Goal: Find specific page/section: Find specific page/section

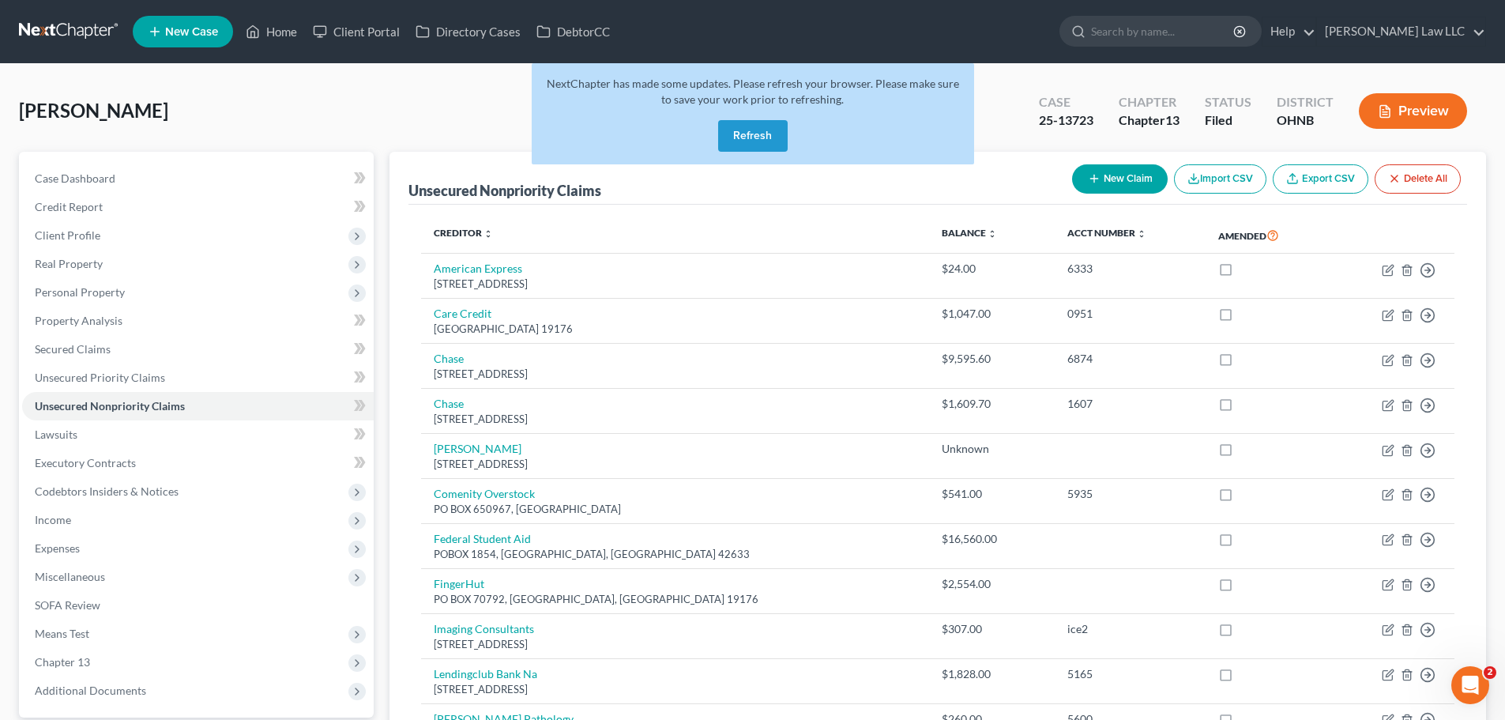
click at [750, 149] on button "Refresh" at bounding box center [753, 136] width 70 height 32
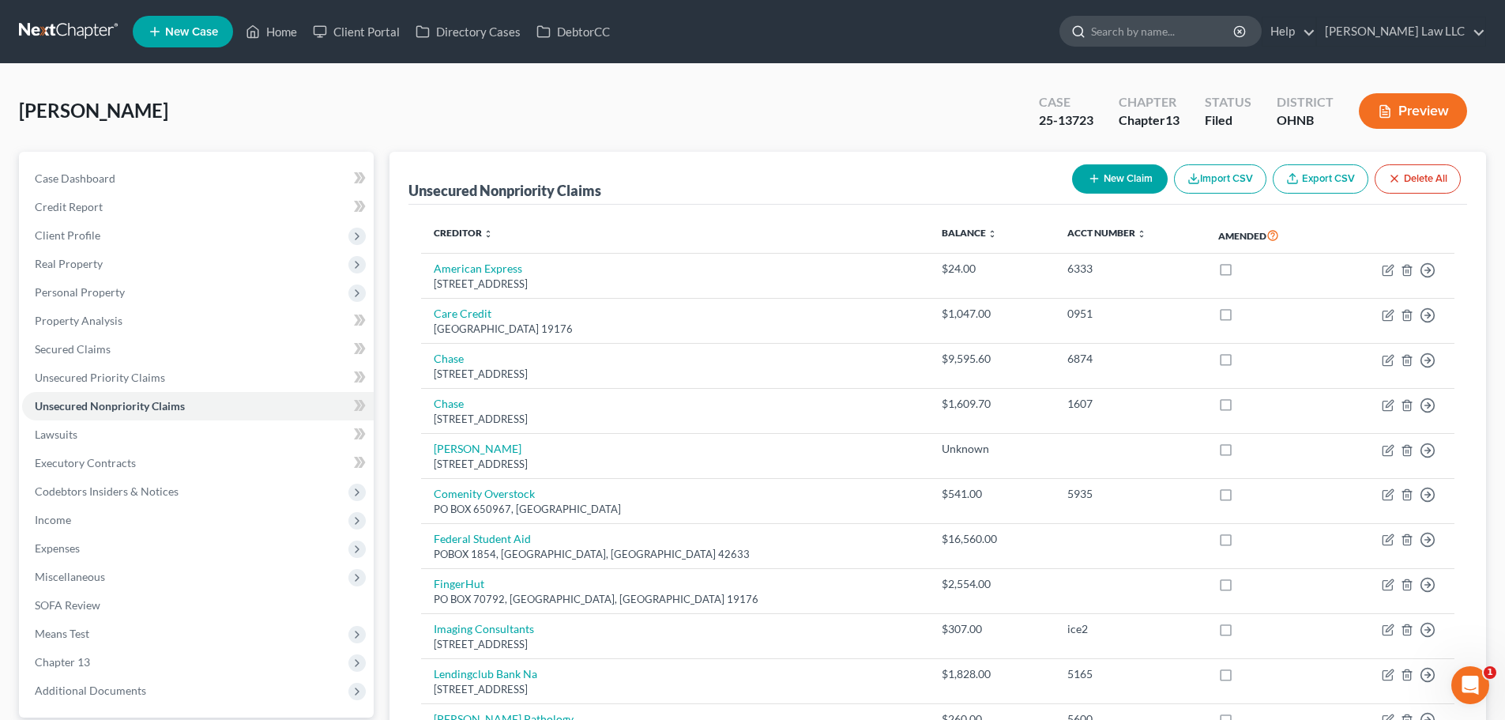
click at [1168, 32] on input "search" at bounding box center [1163, 31] width 145 height 29
type input "[PERSON_NAME]"
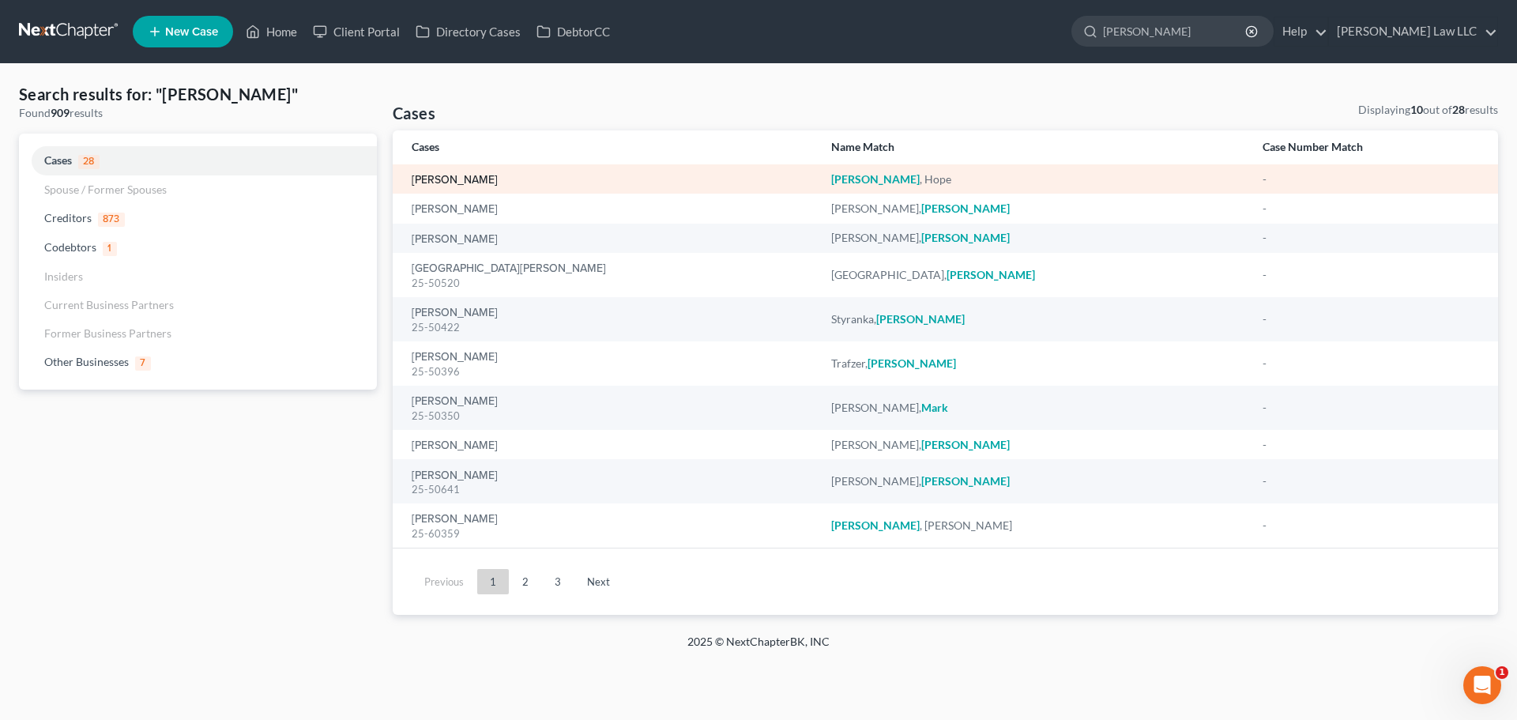
click at [470, 182] on link "[PERSON_NAME]" at bounding box center [455, 180] width 86 height 11
